Goal: Task Accomplishment & Management: Manage account settings

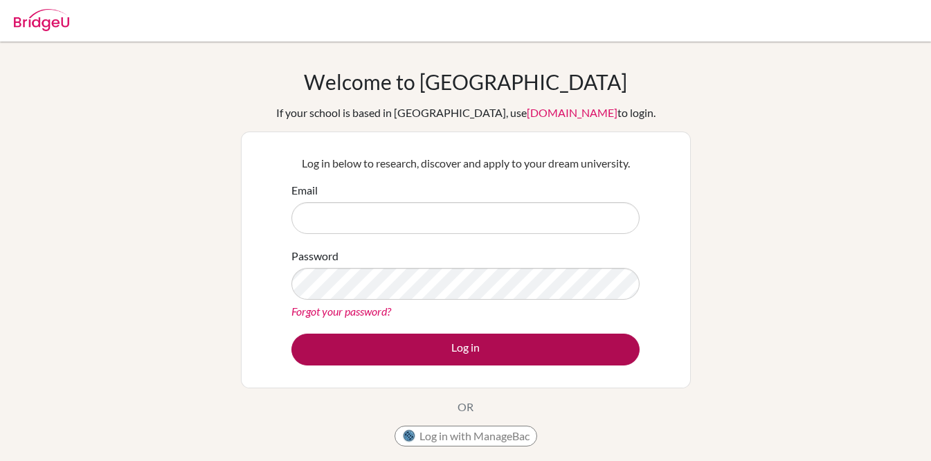
type input "[PERSON_NAME][EMAIL_ADDRESS][PERSON_NAME][DOMAIN_NAME]"
click at [537, 359] on button "Log in" at bounding box center [465, 350] width 348 height 32
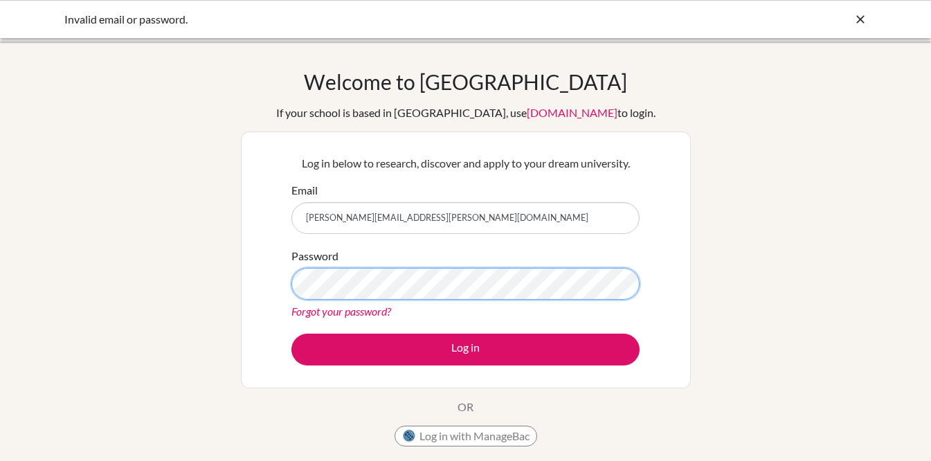
click at [291, 334] on button "Log in" at bounding box center [465, 350] width 348 height 32
